Goal: Information Seeking & Learning: Learn about a topic

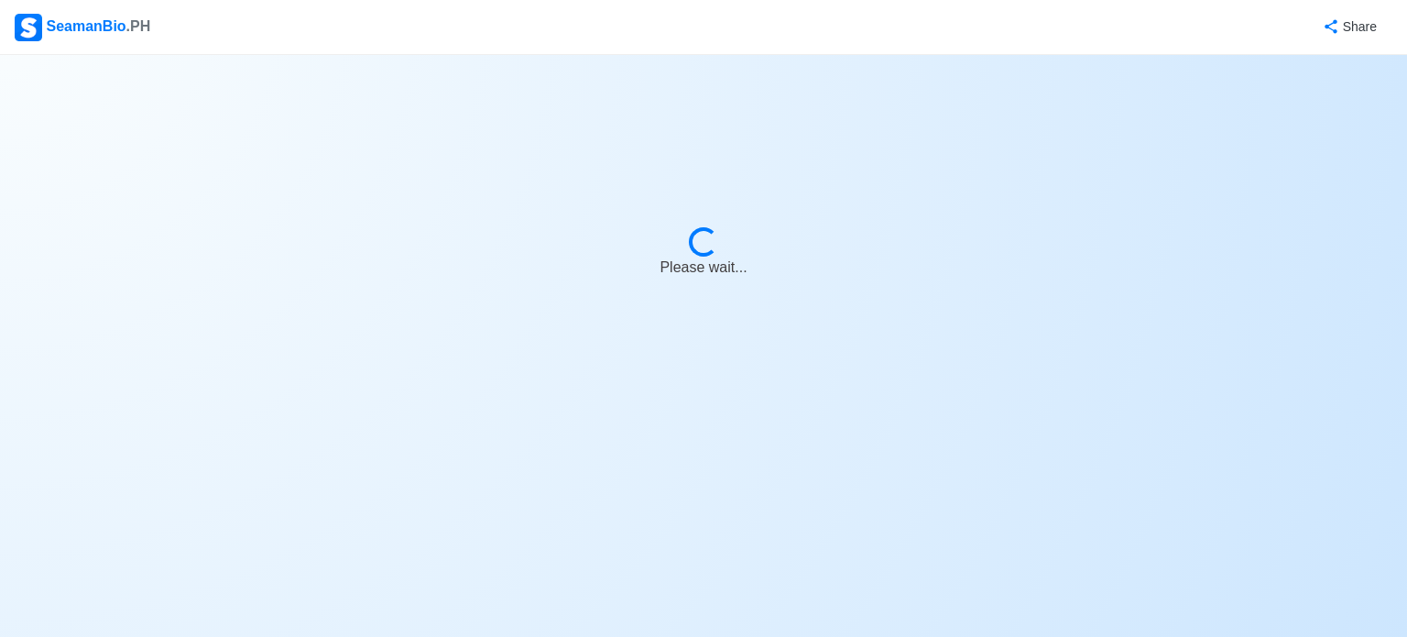
select select "3rd Officer"
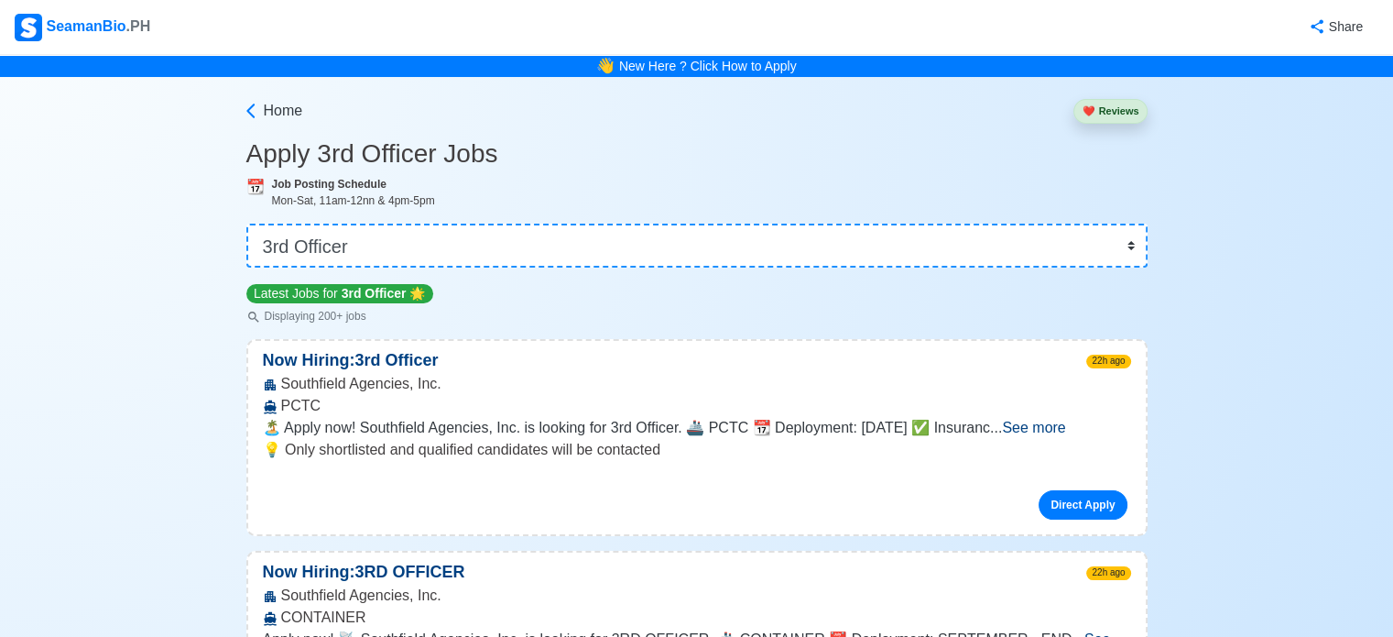
click at [103, 16] on div "SeamanBio .PH" at bounding box center [83, 27] width 136 height 27
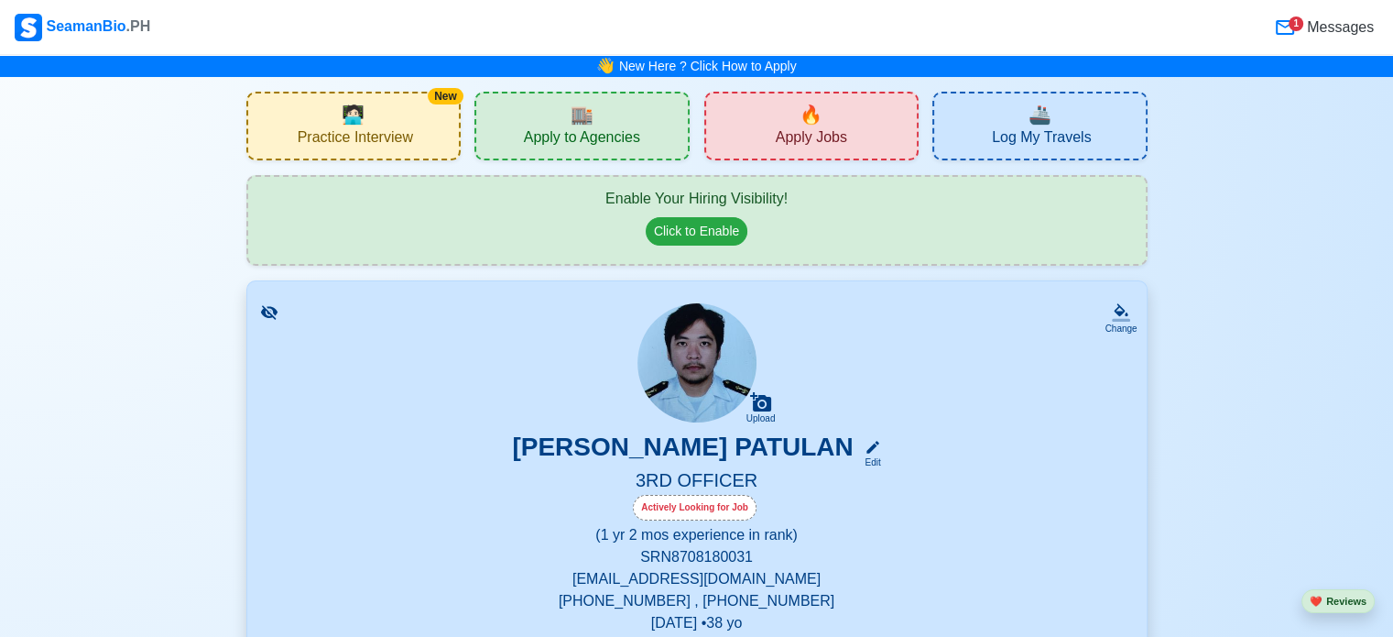
click at [572, 106] on span "🏬" at bounding box center [582, 114] width 23 height 27
click at [814, 116] on span "🔥" at bounding box center [811, 114] width 23 height 27
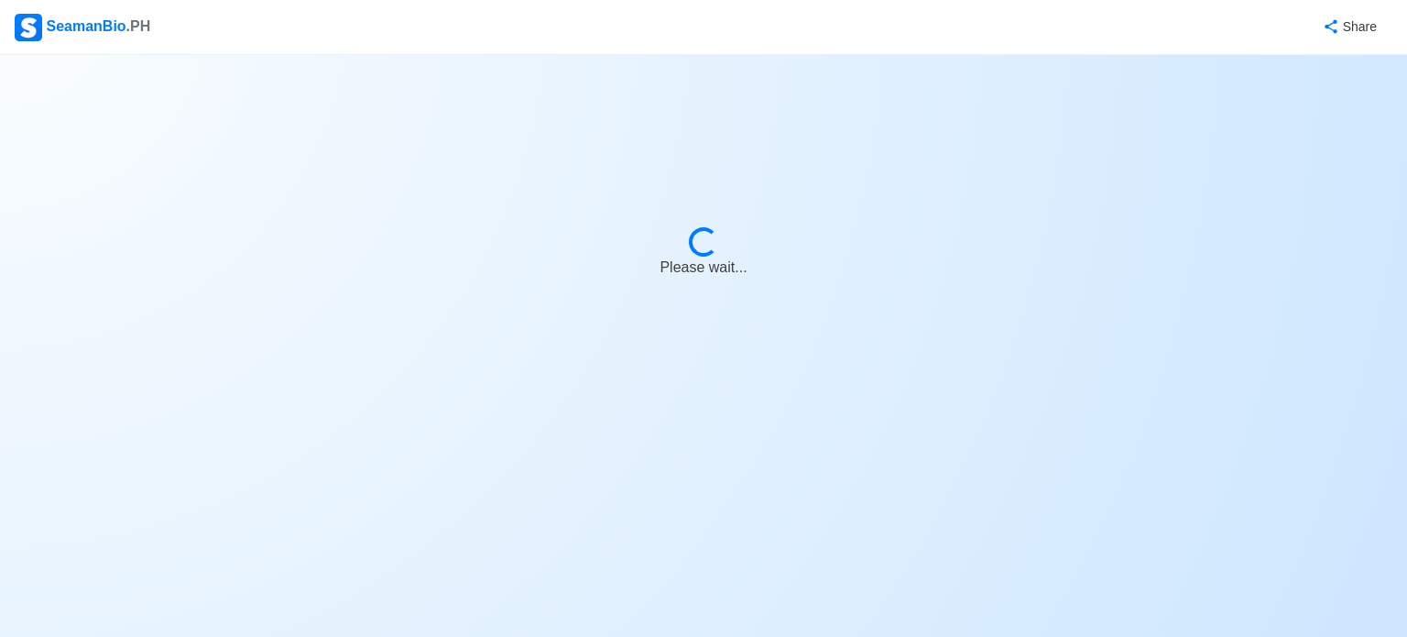
select select "3rd Officer"
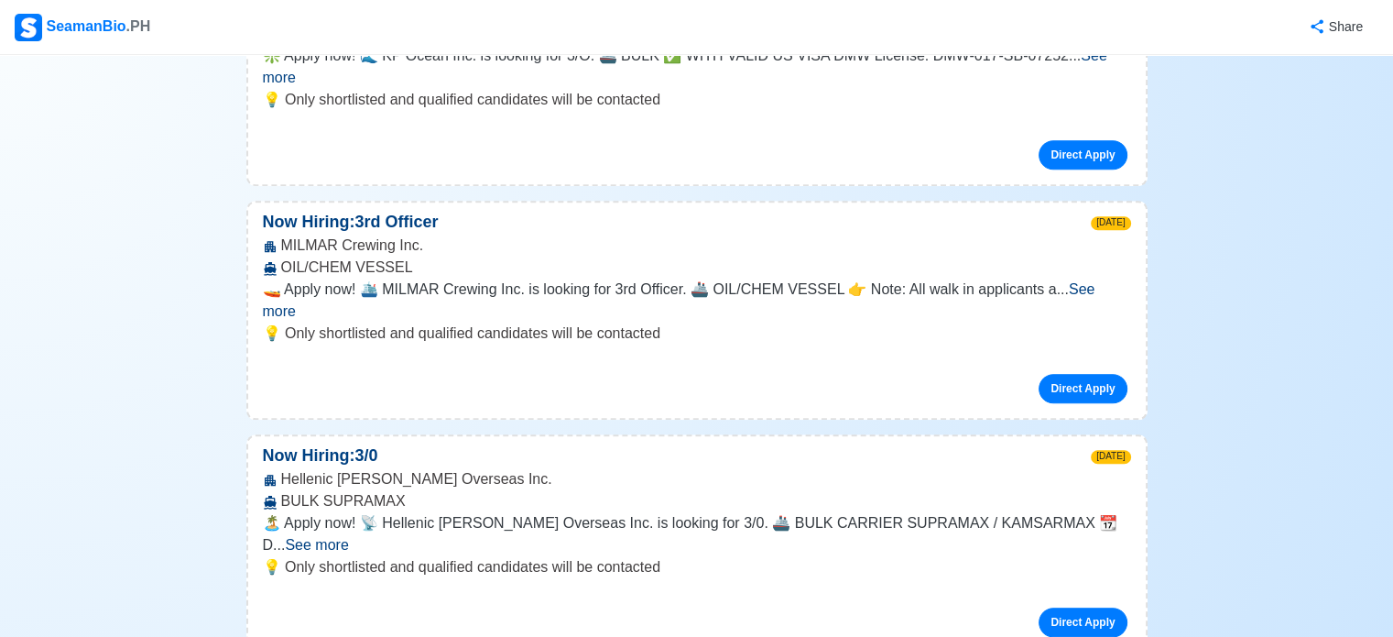
scroll to position [1740, 0]
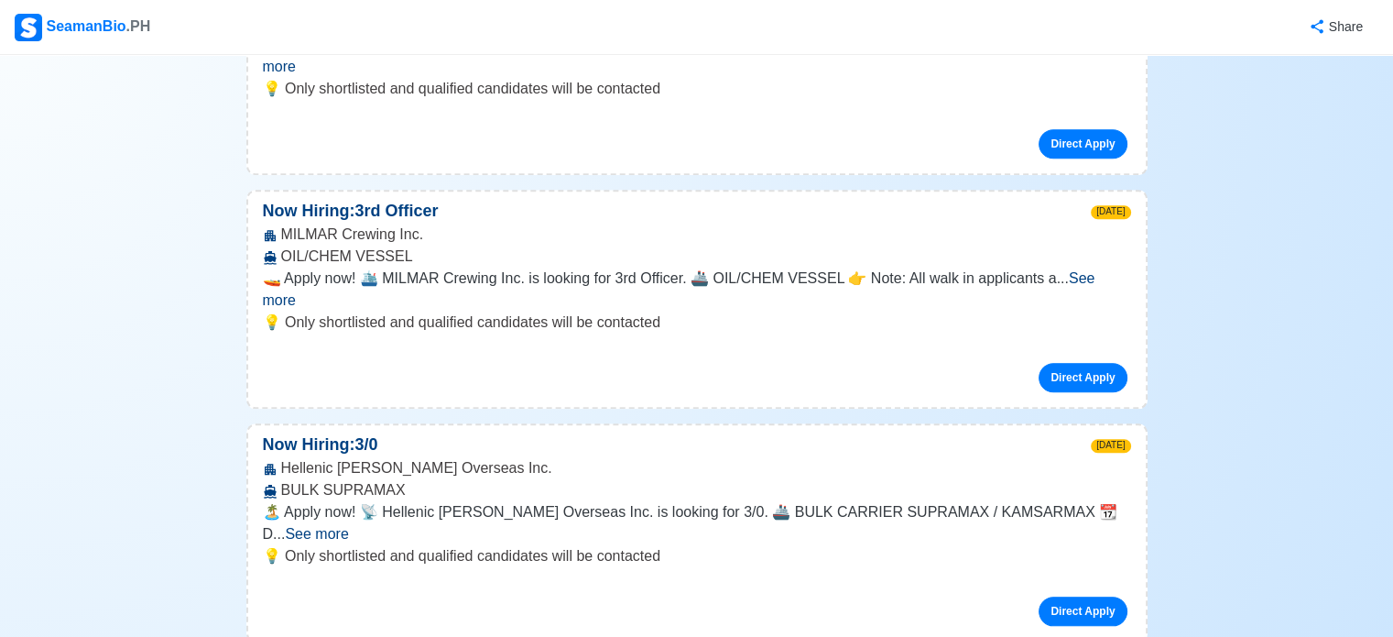
click at [348, 526] on span "See more" at bounding box center [316, 534] width 63 height 16
